Goal: Information Seeking & Learning: Stay updated

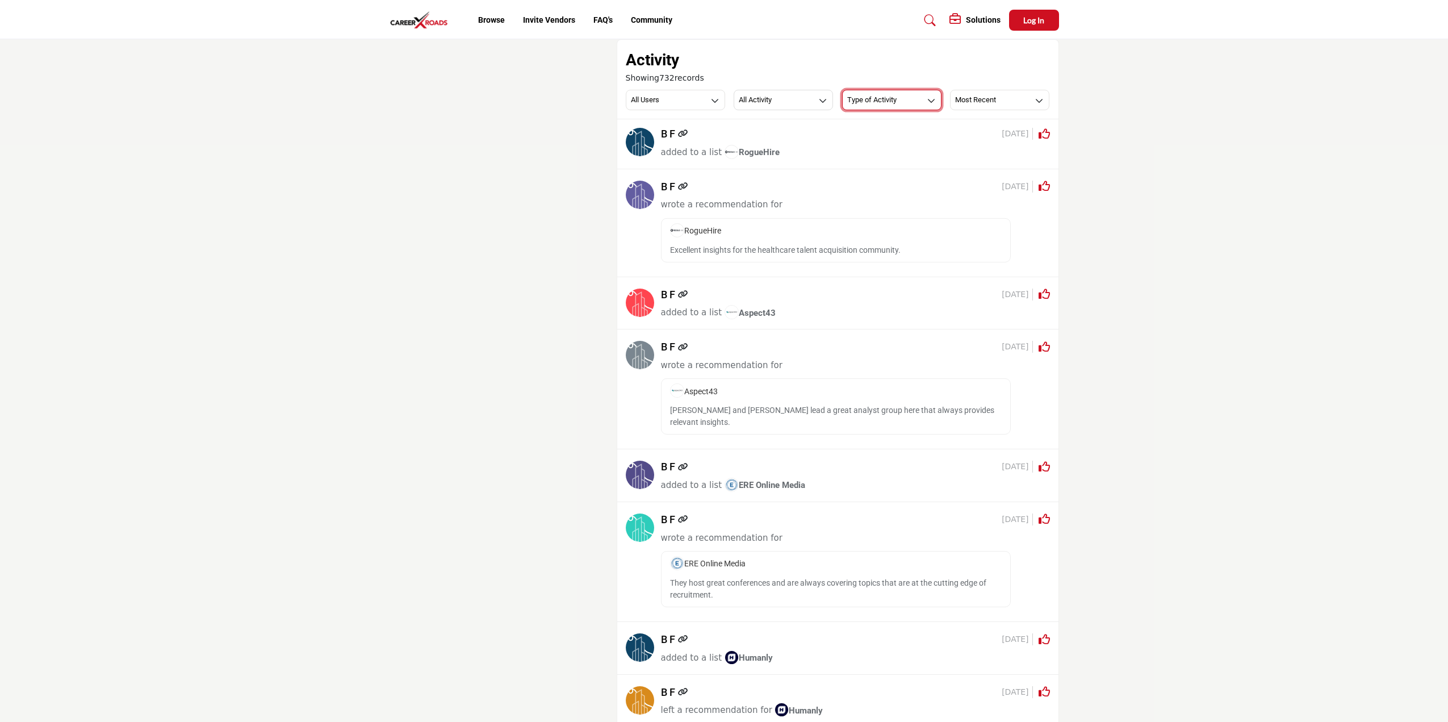
click at [888, 100] on h3 "Type of Activity" at bounding box center [871, 100] width 49 height 10
click at [969, 95] on h3 "Most Recent" at bounding box center [975, 100] width 41 height 10
click at [757, 101] on h3 "All Activity" at bounding box center [755, 100] width 33 height 10
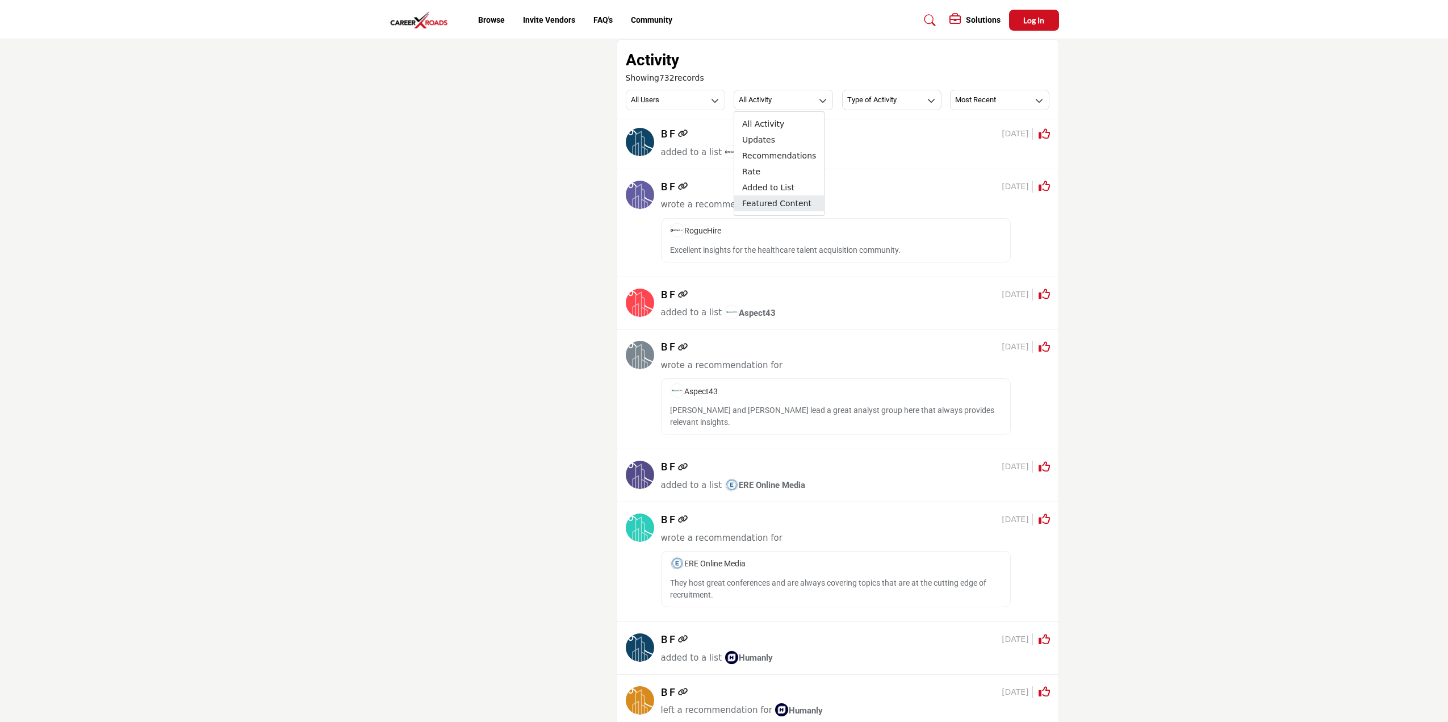
click at [800, 207] on span "Featured Content" at bounding box center [779, 203] width 90 height 16
